Goal: Information Seeking & Learning: Learn about a topic

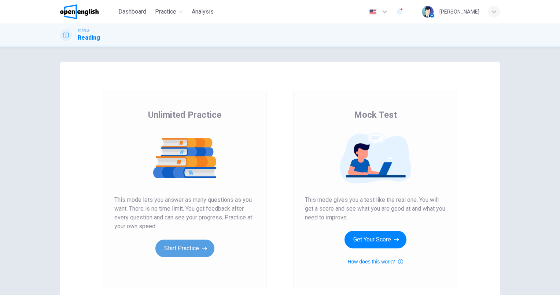
click at [185, 250] on button "Start Practice" at bounding box center [184, 248] width 59 height 18
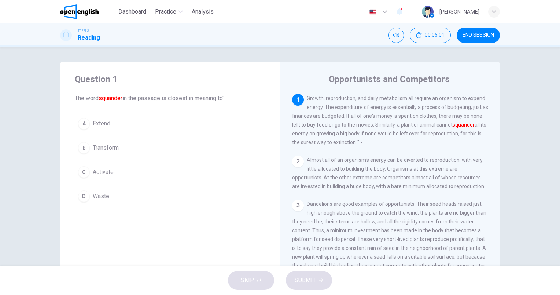
click at [95, 195] on span "Waste" at bounding box center [101, 196] width 16 height 9
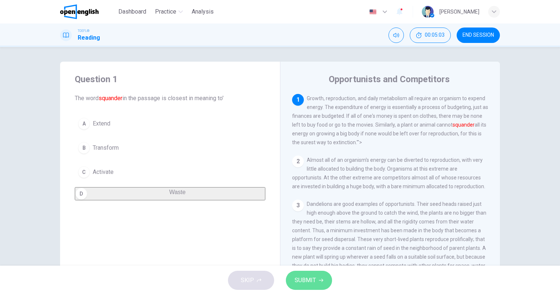
click at [315, 279] on button "SUBMIT" at bounding box center [309, 279] width 46 height 19
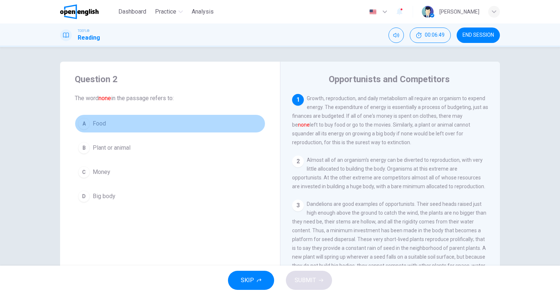
click at [97, 123] on span "Food" at bounding box center [99, 123] width 13 height 9
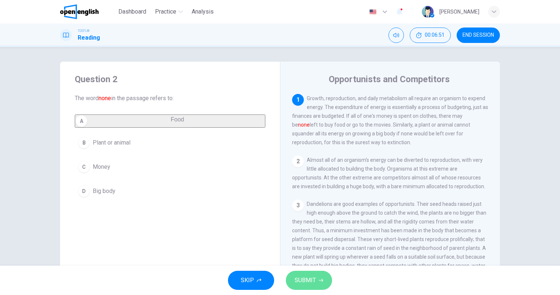
click at [311, 277] on span "SUBMIT" at bounding box center [305, 280] width 21 height 10
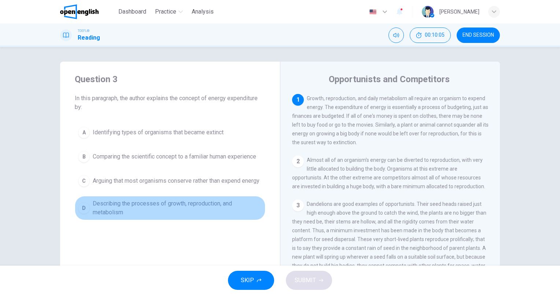
click at [175, 202] on button "D Describing the processes of growth, reproduction, and metabolism" at bounding box center [170, 208] width 191 height 24
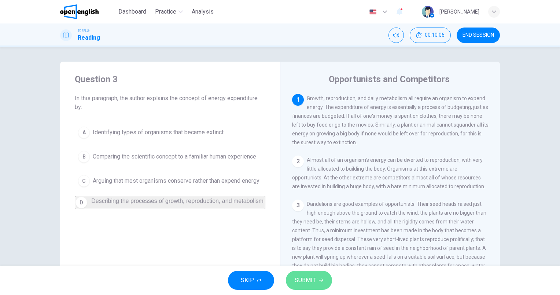
click at [304, 277] on span "SUBMIT" at bounding box center [305, 280] width 21 height 10
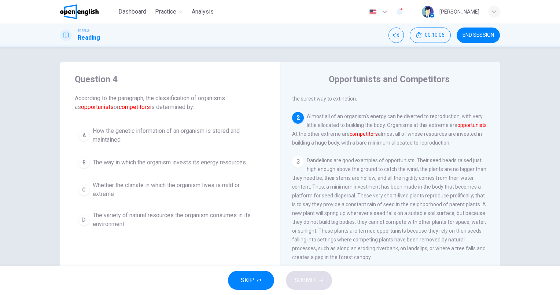
scroll to position [63, 0]
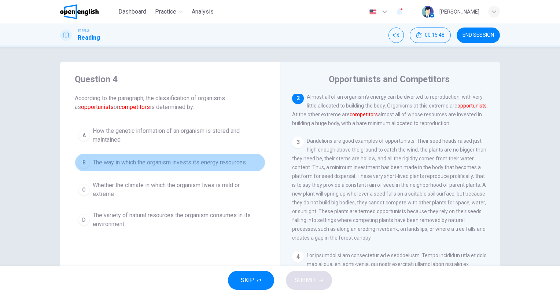
click at [114, 157] on button "B The way in which the organism invests its energy resources" at bounding box center [170, 162] width 191 height 18
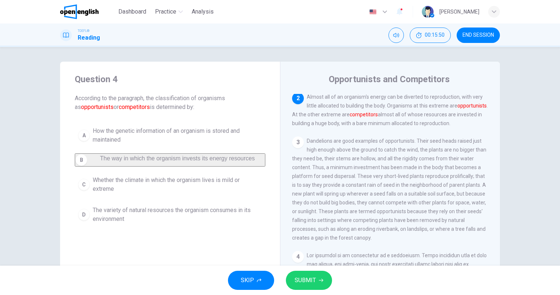
click at [302, 277] on span "SUBMIT" at bounding box center [305, 280] width 21 height 10
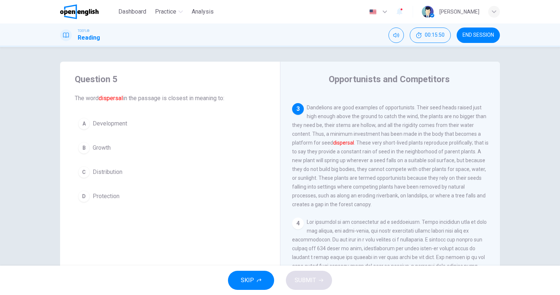
scroll to position [108, 0]
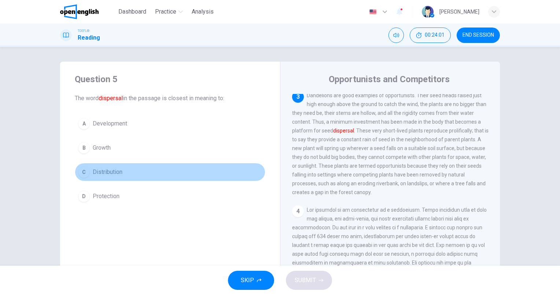
click at [107, 173] on span "Distribution" at bounding box center [108, 171] width 30 height 9
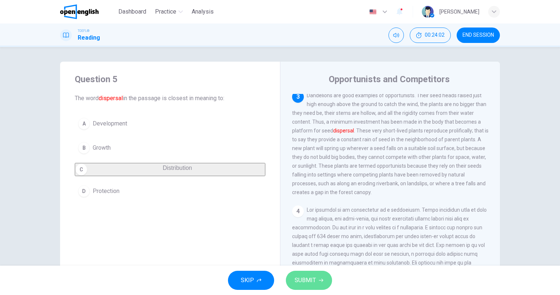
click at [302, 285] on button "SUBMIT" at bounding box center [309, 279] width 46 height 19
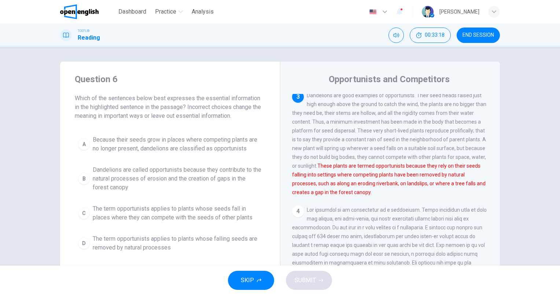
click at [173, 149] on span "Because their seeds grow in places where competing plants are no longer present…" at bounding box center [177, 144] width 169 height 18
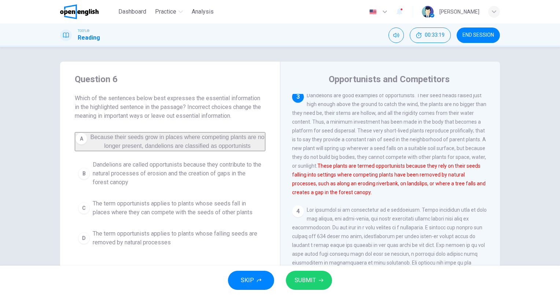
click at [318, 284] on button "SUBMIT" at bounding box center [309, 279] width 46 height 19
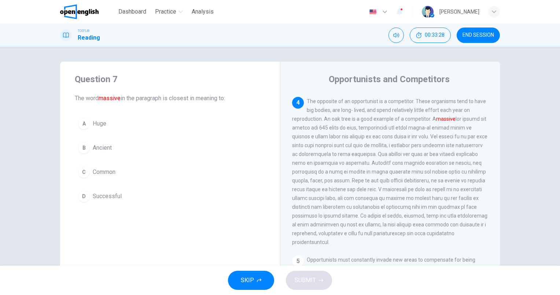
scroll to position [218, 0]
drag, startPoint x: 495, startPoint y: 206, endPoint x: 495, endPoint y: 210, distance: 4.4
click at [495, 210] on div "1 Growth, reproduction, and daily metabolism all require an organism to expend …" at bounding box center [395, 199] width 206 height 211
click at [95, 129] on button "A Huge" at bounding box center [170, 123] width 191 height 18
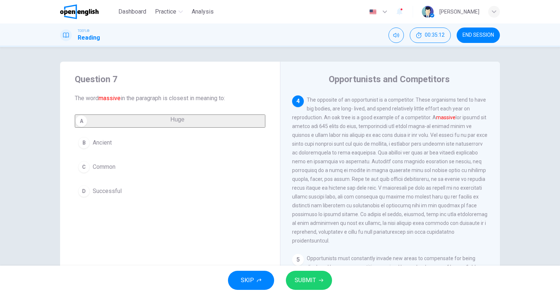
click at [300, 276] on span "SUBMIT" at bounding box center [305, 280] width 21 height 10
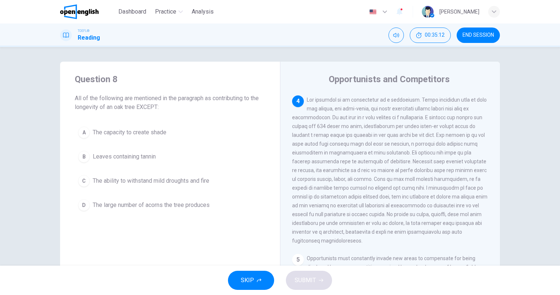
scroll to position [226, 0]
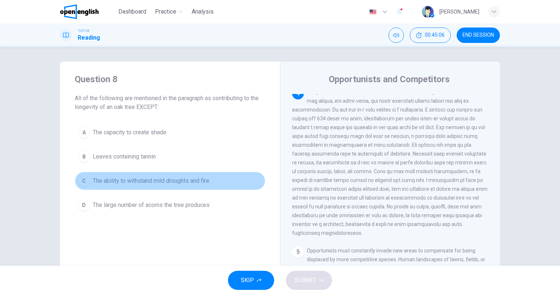
click at [162, 181] on span "The ability to withstand mild droughts and fire" at bounding box center [151, 180] width 117 height 9
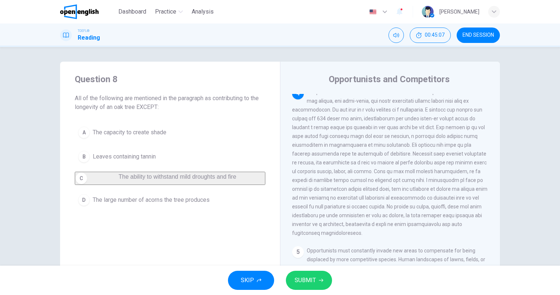
click at [325, 281] on button "SUBMIT" at bounding box center [309, 279] width 46 height 19
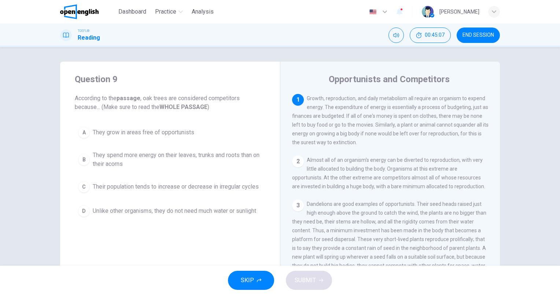
scroll to position [0, 0]
click at [148, 157] on span "They spend more energy on their leaves, trunks and roots than on their acorns" at bounding box center [177, 160] width 169 height 18
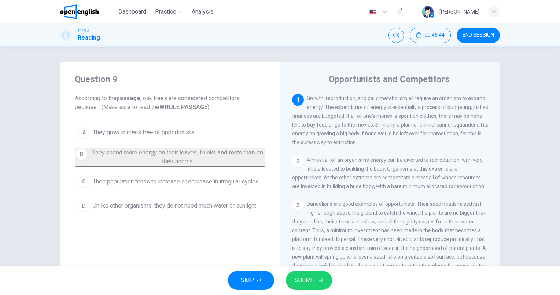
click at [311, 287] on button "SUBMIT" at bounding box center [309, 279] width 46 height 19
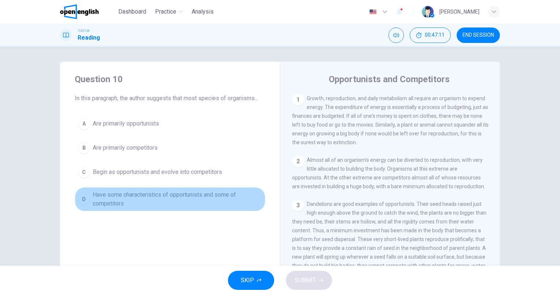
click at [116, 198] on span "Have some characteristics of opportunists and some of competitors" at bounding box center [177, 199] width 169 height 18
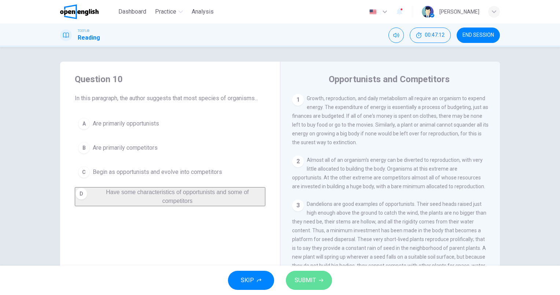
click at [304, 285] on button "SUBMIT" at bounding box center [309, 279] width 46 height 19
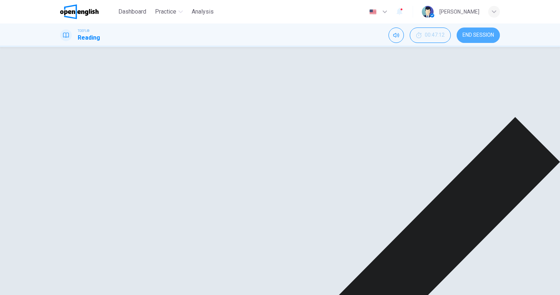
click at [476, 39] on button "END SESSION" at bounding box center [478, 34] width 43 height 15
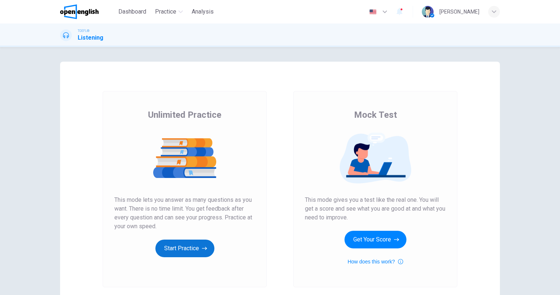
click at [170, 243] on button "Start Practice" at bounding box center [184, 248] width 59 height 18
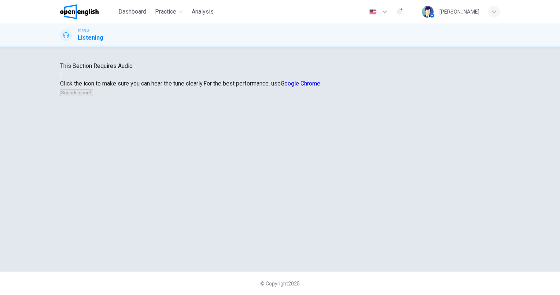
click at [70, 84] on icon "button" at bounding box center [65, 81] width 9 height 7
click at [93, 96] on button "Sounds good!" at bounding box center [76, 92] width 33 height 7
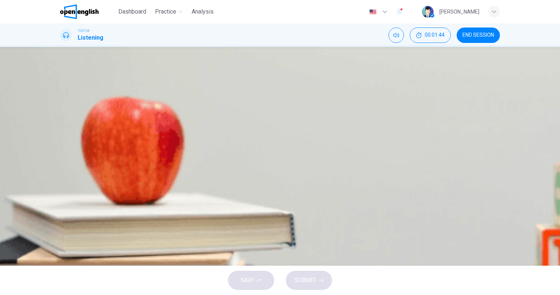
click at [61, 188] on icon "button" at bounding box center [61, 188] width 0 height 0
click at [221, 150] on span "No, because this performance focuses on group efforts" at bounding box center [149, 145] width 143 height 9
click at [312, 274] on button "SUBMIT" at bounding box center [309, 279] width 46 height 19
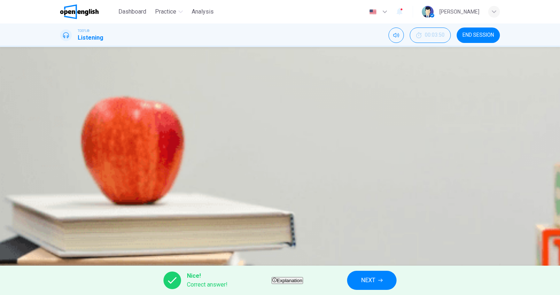
click at [375, 280] on span "NEXT" at bounding box center [368, 280] width 14 height 10
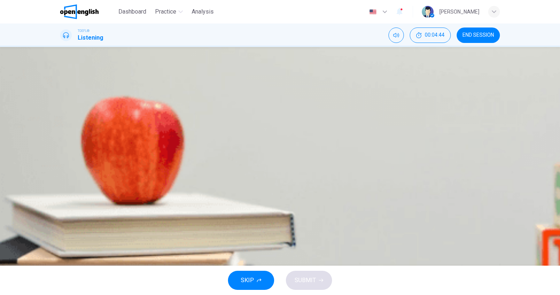
click at [61, 188] on icon "button" at bounding box center [61, 188] width 0 height 0
click at [147, 132] on span "At the freshman orientation" at bounding box center [112, 127] width 69 height 9
click at [305, 278] on span "SUBMIT" at bounding box center [305, 280] width 21 height 10
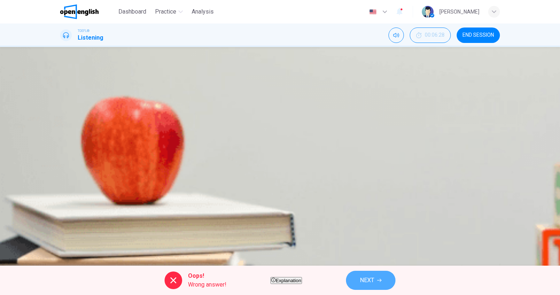
click at [374, 281] on span "NEXT" at bounding box center [367, 280] width 14 height 10
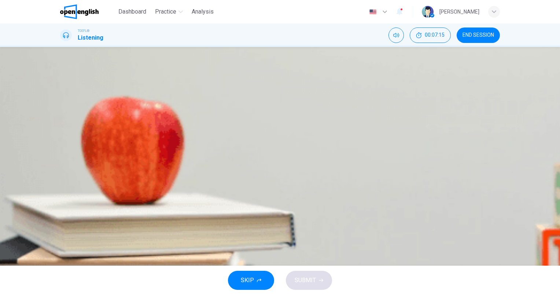
click at [65, 188] on icon "button" at bounding box center [66, 192] width 8 height 9
click at [315, 118] on button "A By being in charge of the student club section" at bounding box center [280, 109] width 440 height 18
click at [301, 280] on span "SUBMIT" at bounding box center [305, 280] width 21 height 10
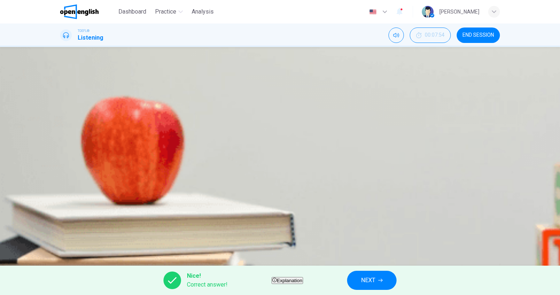
type input "*"
click at [397, 280] on button "NEXT" at bounding box center [371, 279] width 49 height 19
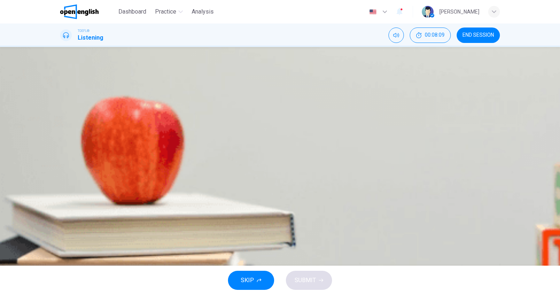
click at [150, 168] on span "By performing with the choir" at bounding box center [114, 163] width 72 height 9
click at [303, 276] on span "SUBMIT" at bounding box center [305, 280] width 21 height 10
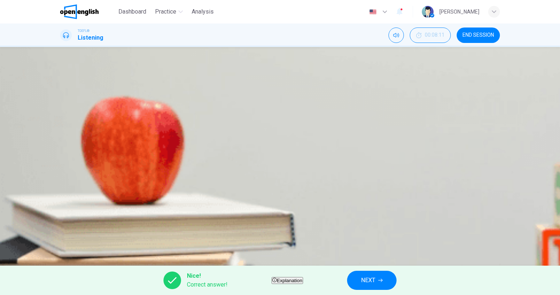
click at [375, 283] on span "NEXT" at bounding box center [368, 280] width 14 height 10
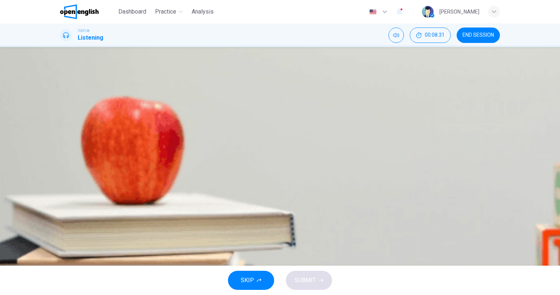
click at [132, 150] on span "Freshman orientation" at bounding box center [105, 145] width 54 height 9
click at [298, 278] on span "SUBMIT" at bounding box center [305, 280] width 21 height 10
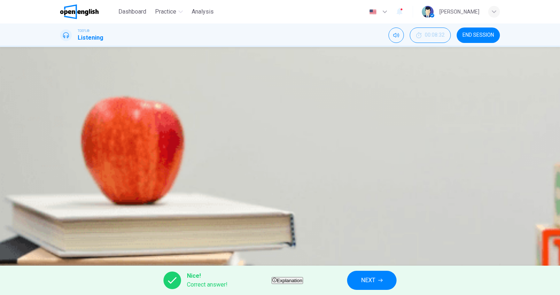
click at [397, 283] on button "NEXT" at bounding box center [371, 279] width 49 height 19
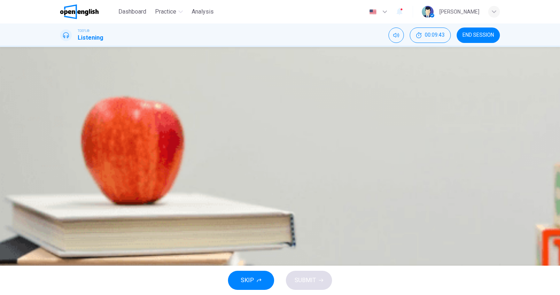
click at [64, 188] on icon "button" at bounding box center [66, 192] width 8 height 9
click at [61, 188] on icon "button" at bounding box center [61, 188] width 0 height 0
click at [264, 150] on span "To illustrate how caches indicate the path traversed by the Clovis people" at bounding box center [171, 145] width 186 height 9
click at [301, 272] on button "SUBMIT" at bounding box center [309, 279] width 46 height 19
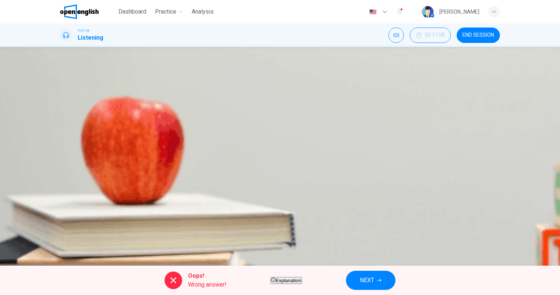
type input "*"
click at [482, 41] on button "END SESSION" at bounding box center [478, 34] width 43 height 15
